Goal: Information Seeking & Learning: Learn about a topic

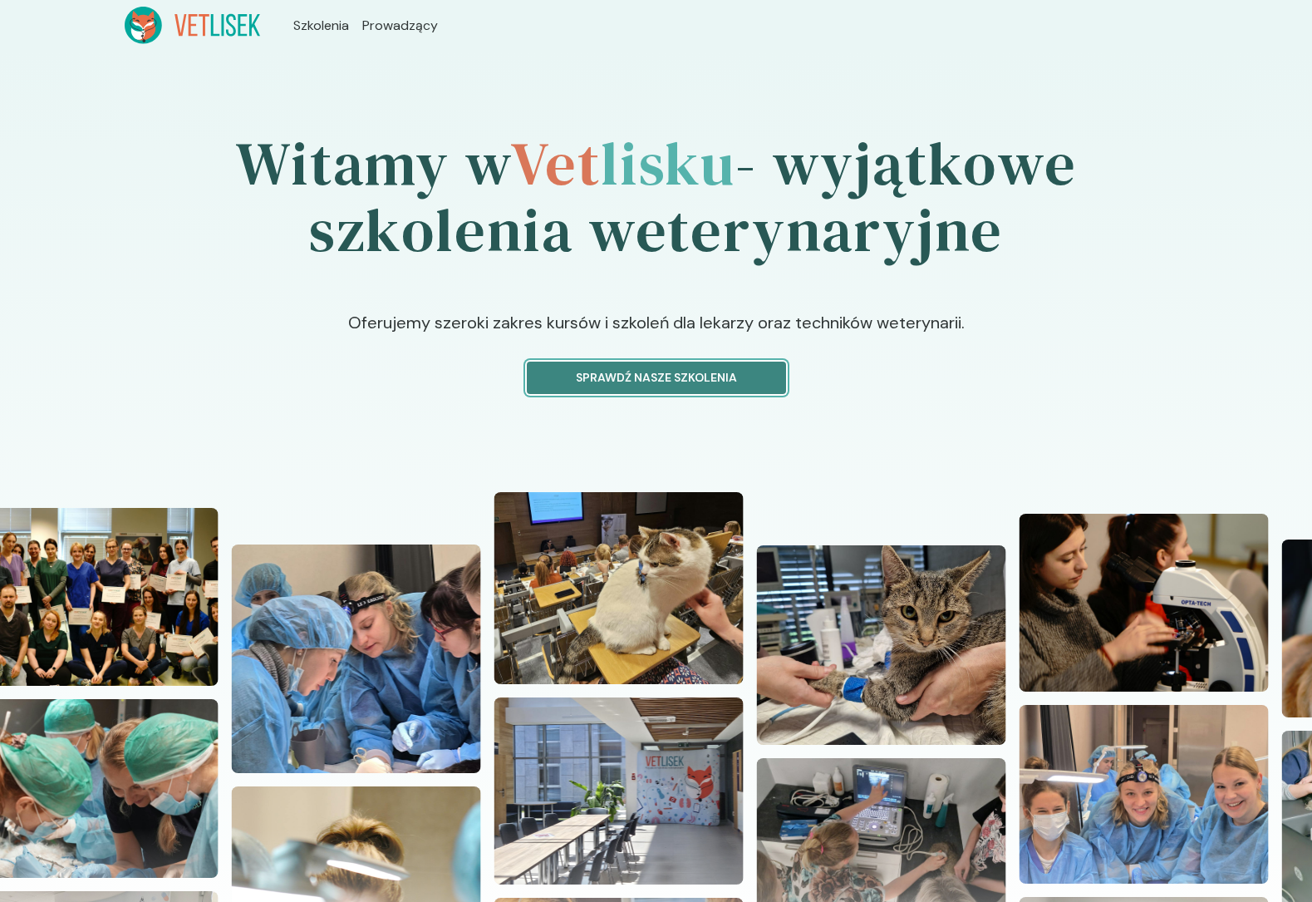
click at [623, 387] on button "Sprawdź nasze szkolenia" at bounding box center [656, 378] width 259 height 32
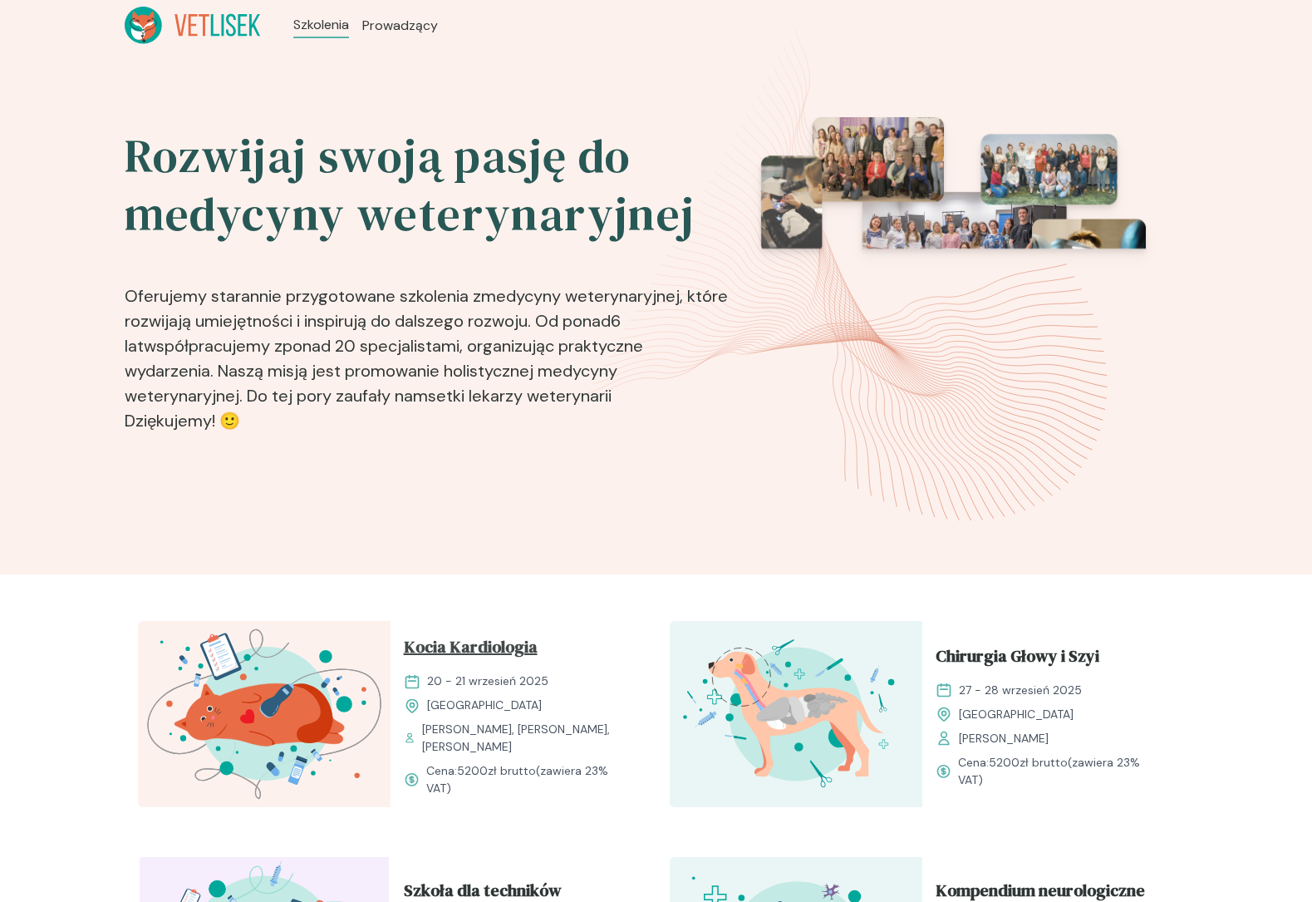
click at [488, 636] on span "Kocia Kardiologia" at bounding box center [471, 650] width 134 height 32
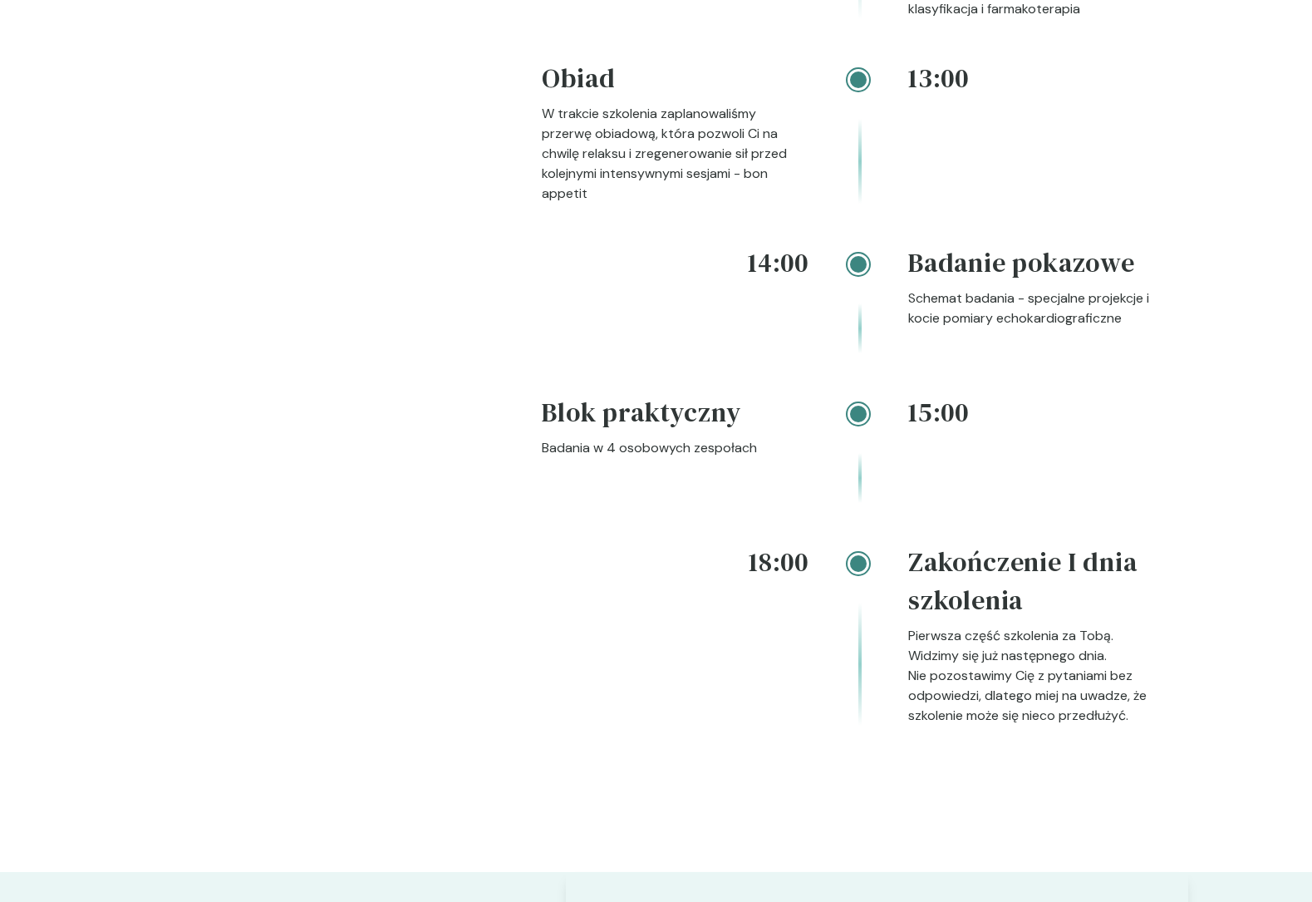
scroll to position [2209, 0]
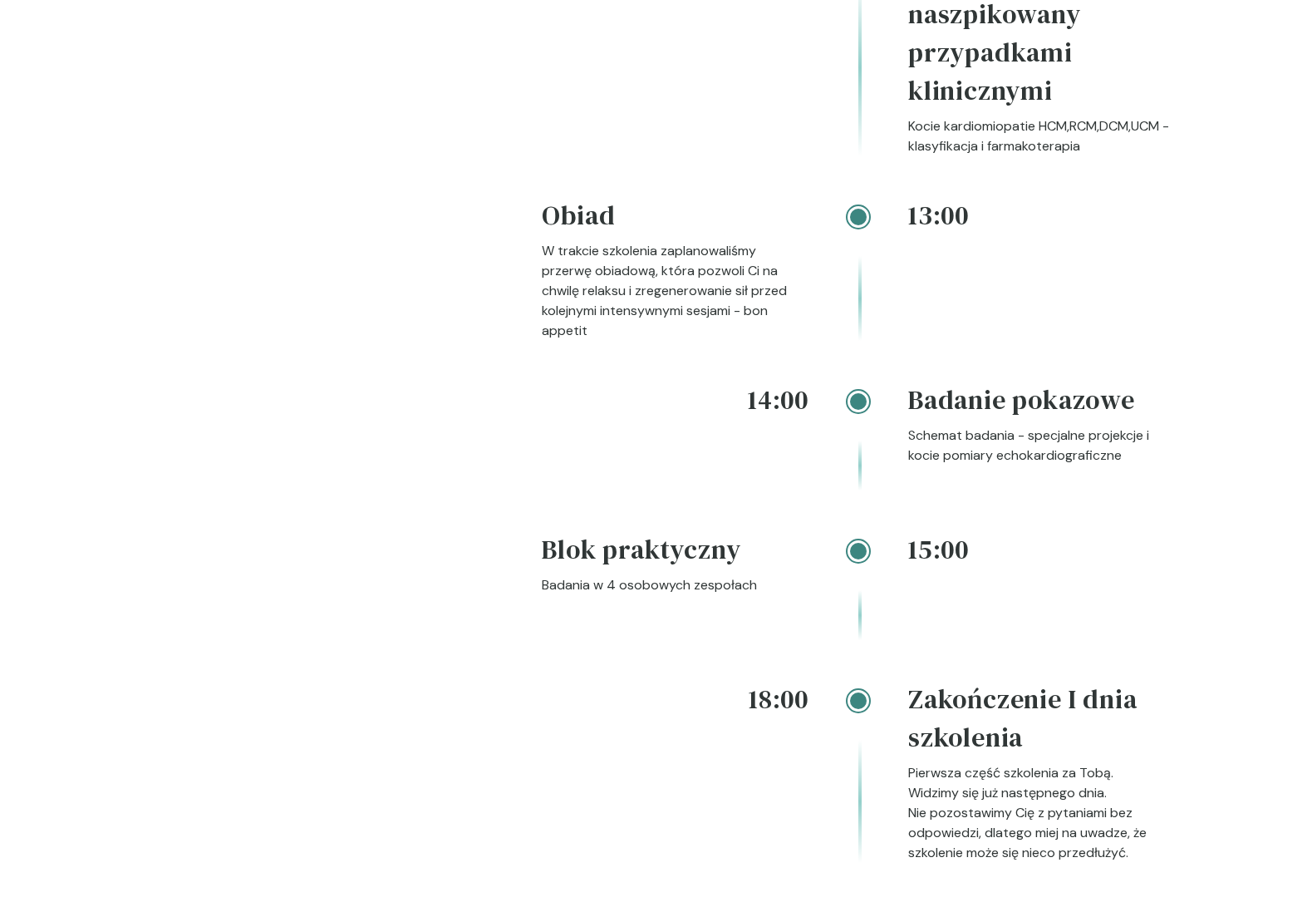
click at [244, 212] on div "Rozkład Zapoznaj się z naszym planem szkolenia Nasza oferta to niepowtarzalna o…" at bounding box center [314, 245] width 352 height 1315
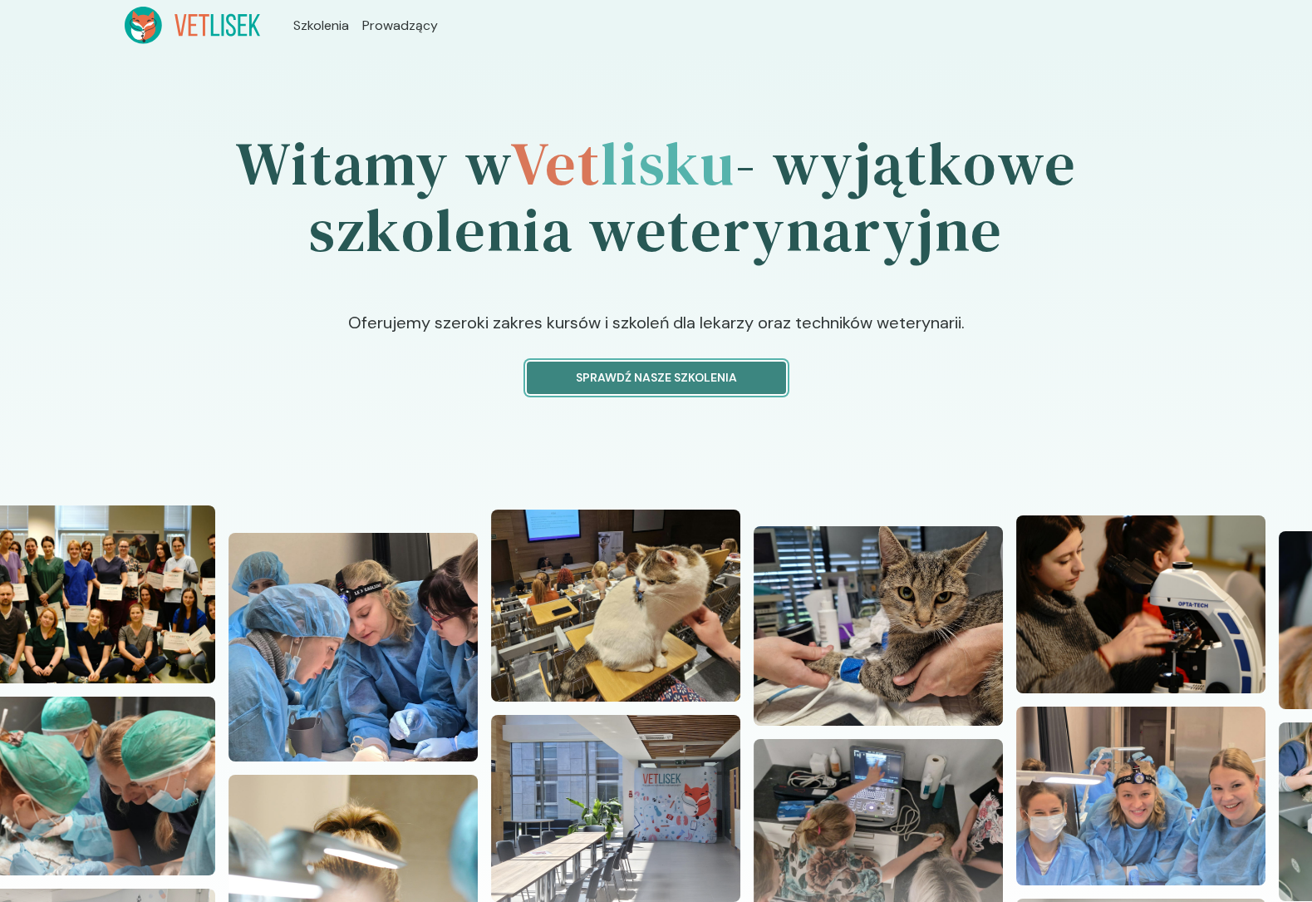
click at [619, 376] on p "Sprawdź nasze szkolenia" at bounding box center [656, 377] width 231 height 17
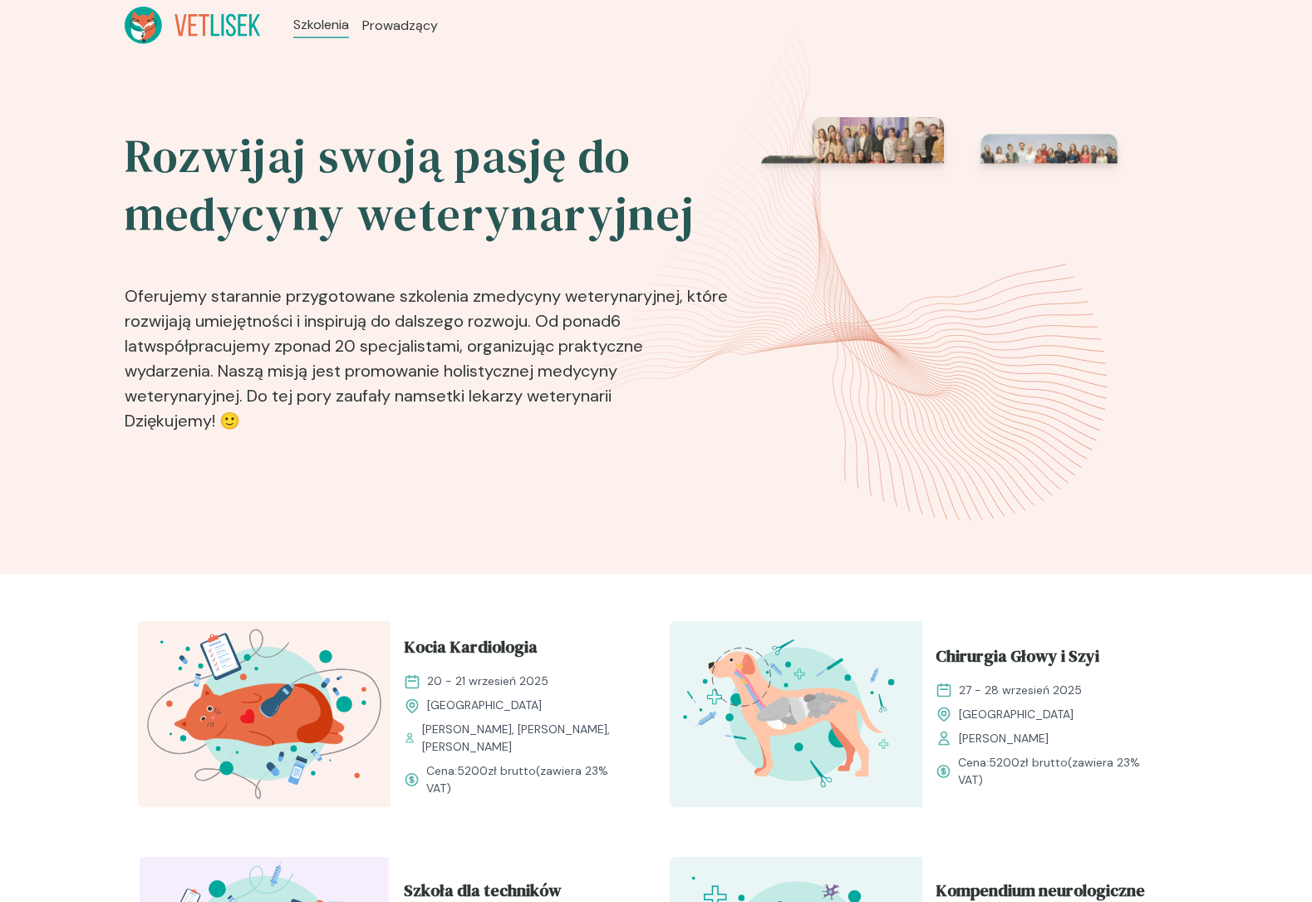
click at [490, 533] on div "Rozwijaj swoją pasję do medycyny weterynaryjnej Oferujemy starannie przygotowan…" at bounding box center [656, 313] width 1312 height 524
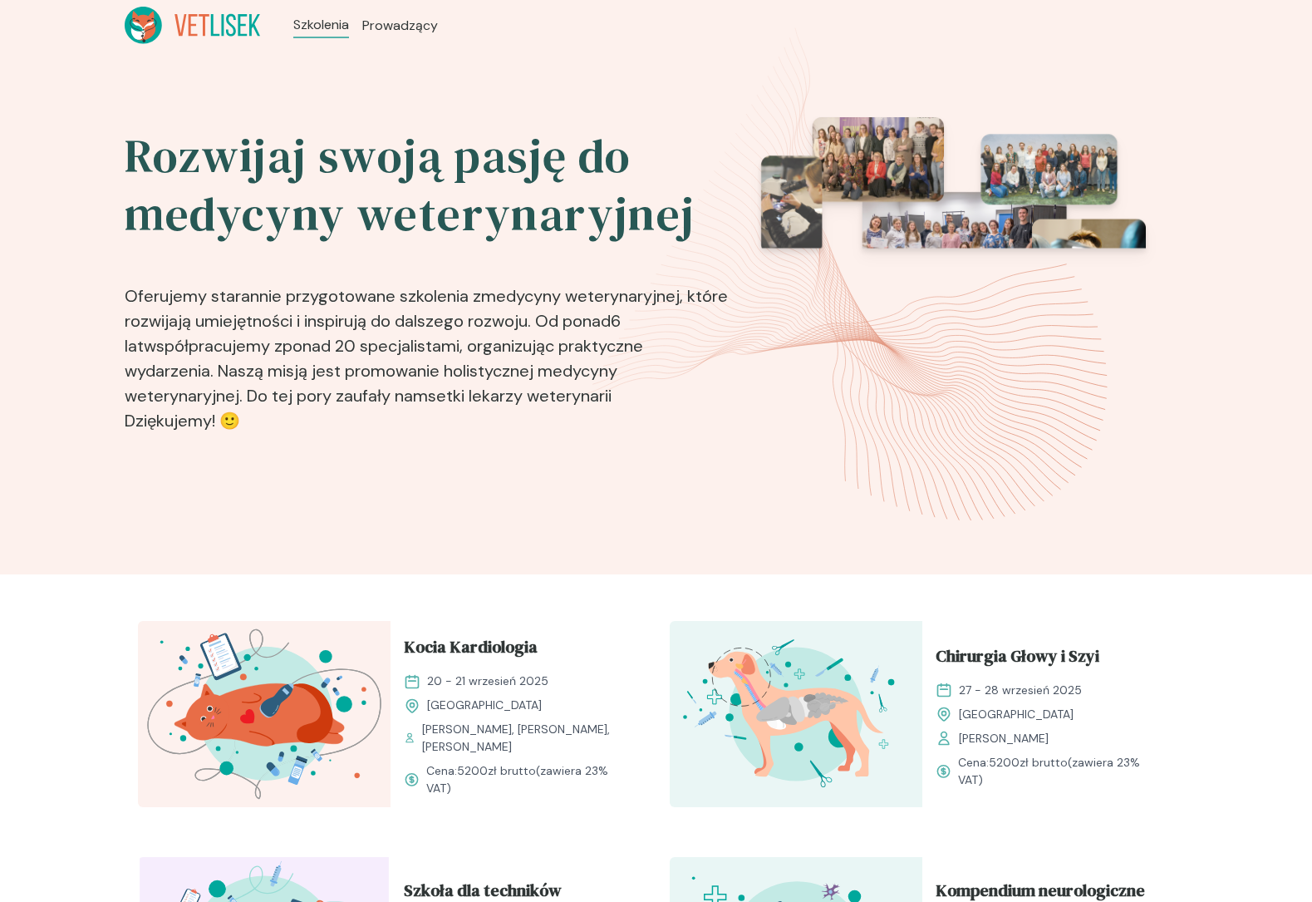
scroll to position [114, 0]
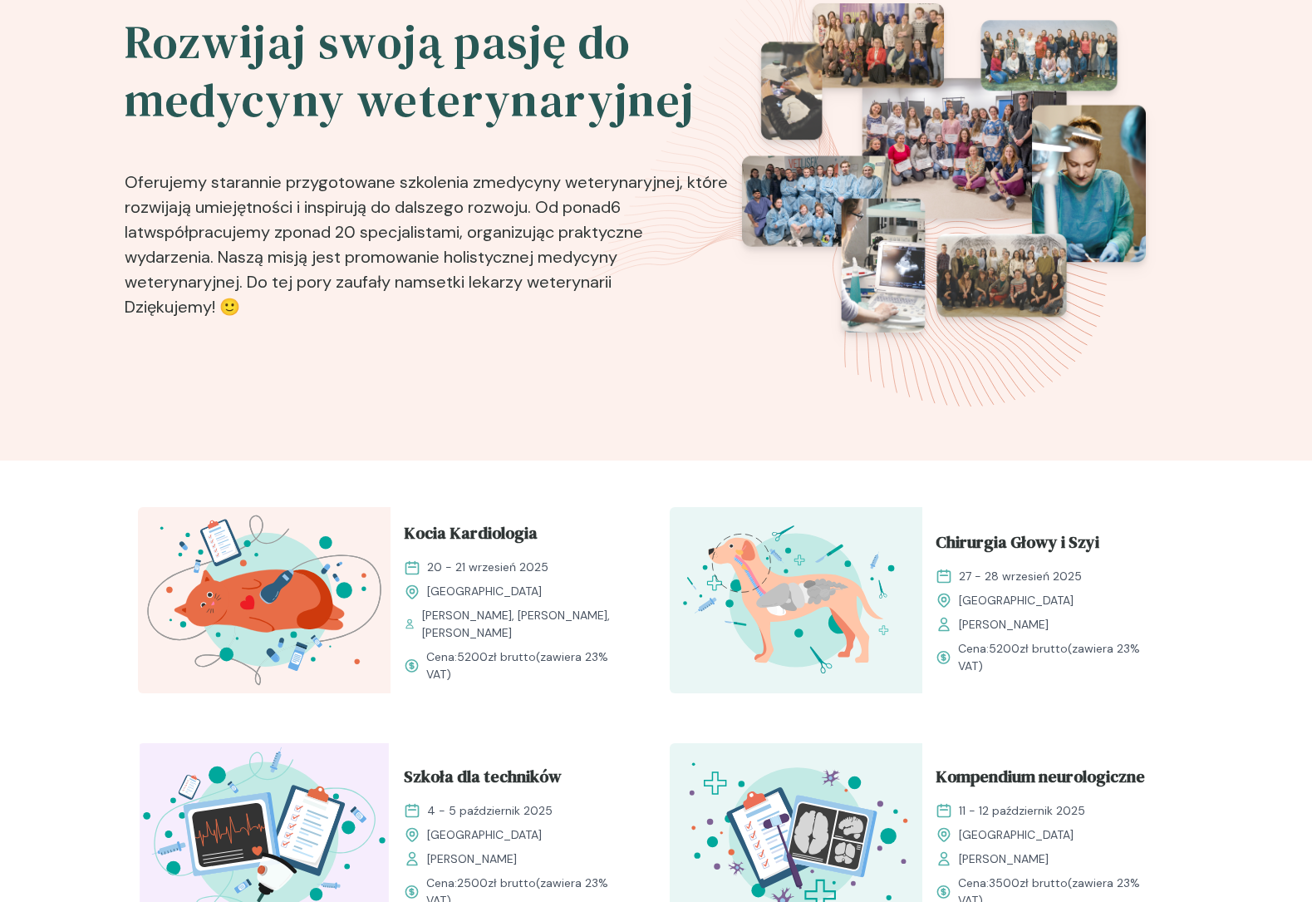
click at [490, 533] on span "Kocia Kardiologia" at bounding box center [471, 536] width 134 height 32
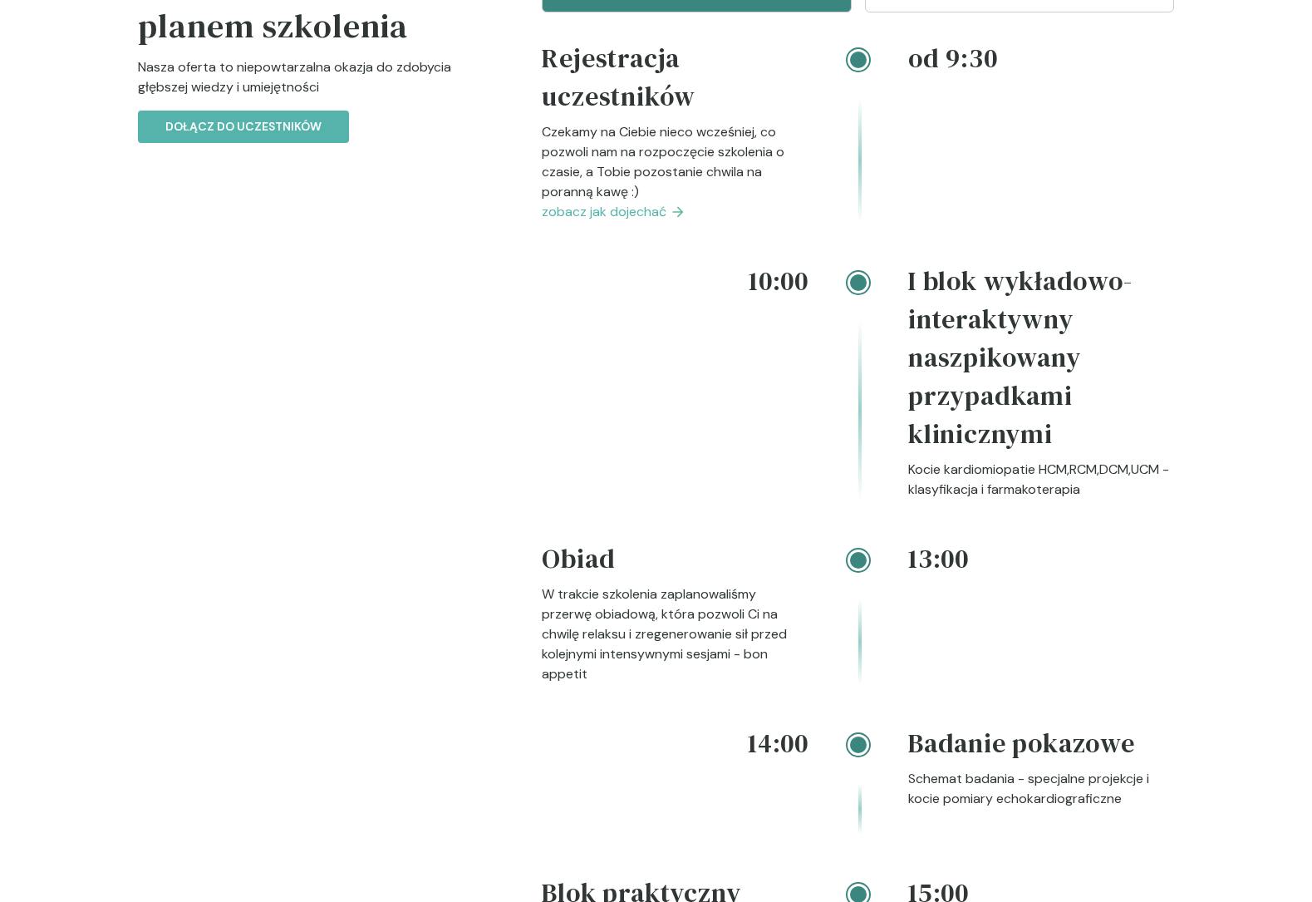
scroll to position [2166, 0]
